Goal: Transaction & Acquisition: Purchase product/service

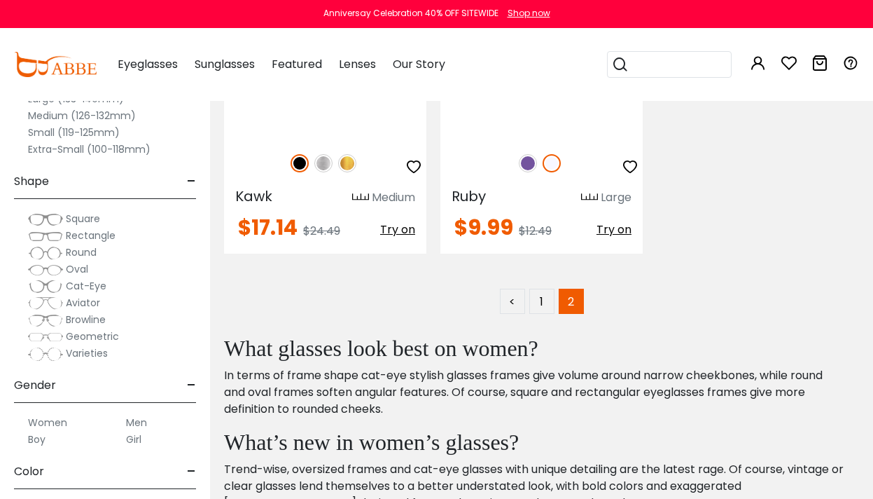
scroll to position [1469, 0]
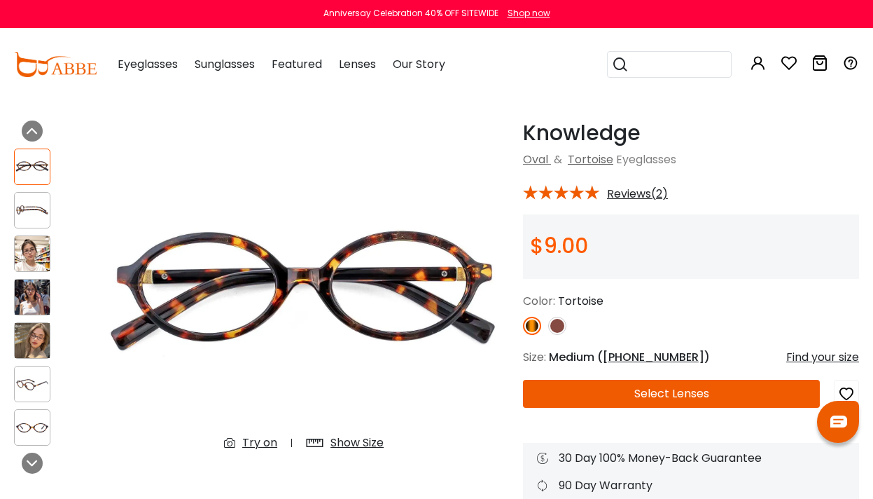
click at [22, 241] on img at bounding box center [32, 253] width 35 height 35
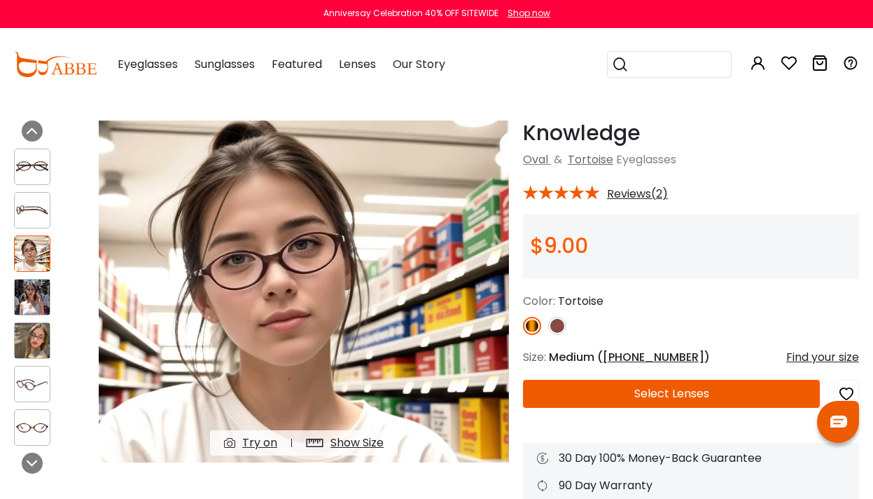
click at [39, 341] on img at bounding box center [32, 340] width 35 height 35
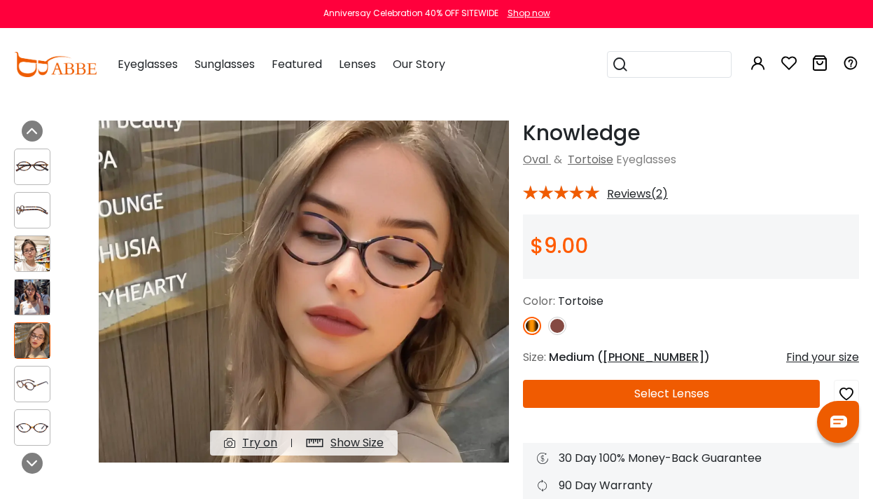
click at [20, 258] on img at bounding box center [32, 253] width 35 height 35
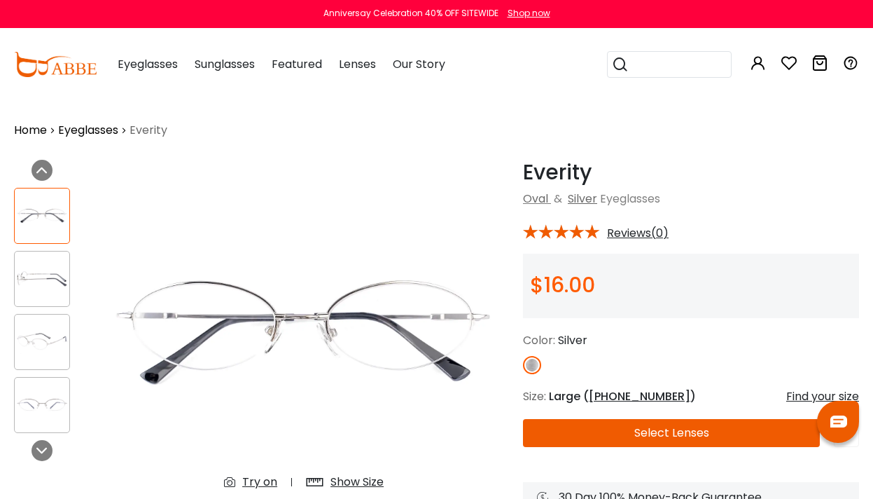
click at [40, 298] on div at bounding box center [42, 279] width 56 height 56
click at [30, 272] on img at bounding box center [42, 278] width 55 height 27
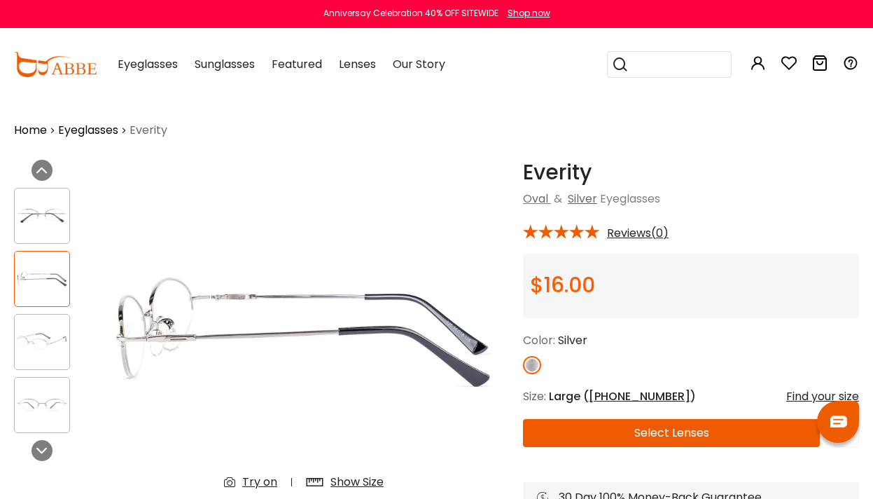
click at [30, 205] on img at bounding box center [42, 215] width 55 height 27
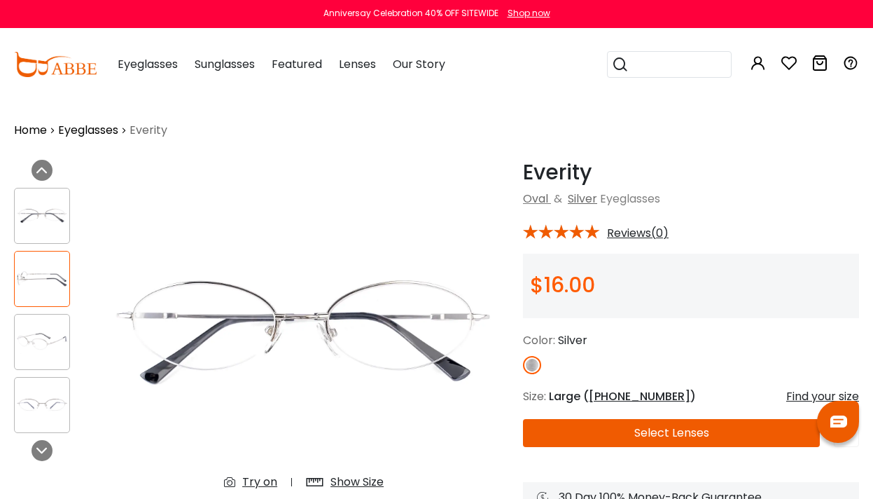
click at [49, 316] on div at bounding box center [42, 342] width 56 height 56
click at [28, 382] on div at bounding box center [42, 405] width 56 height 56
